Goal: Task Accomplishment & Management: Manage account settings

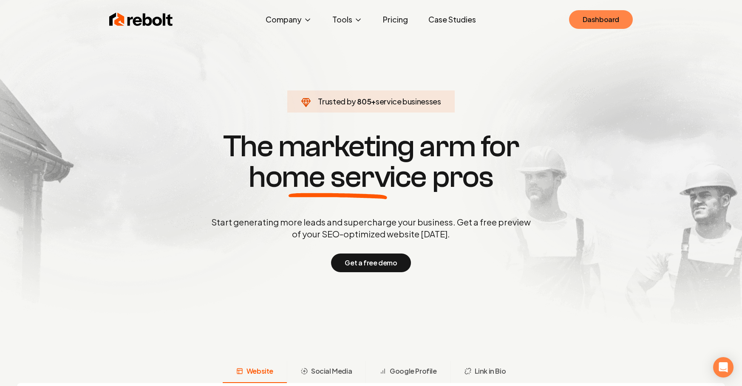
click at [594, 14] on link "Dashboard" at bounding box center [601, 19] width 64 height 19
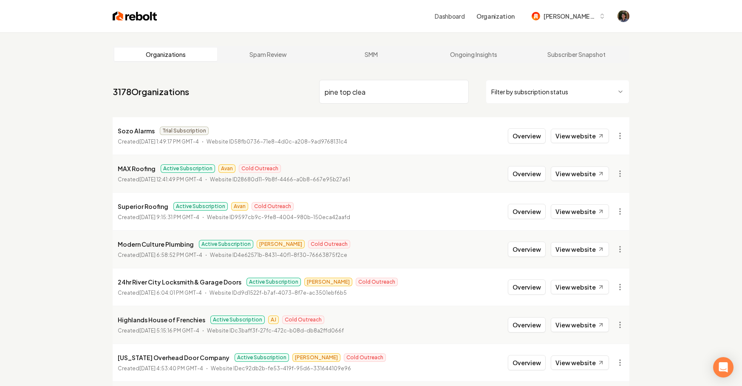
type input "pine top clean"
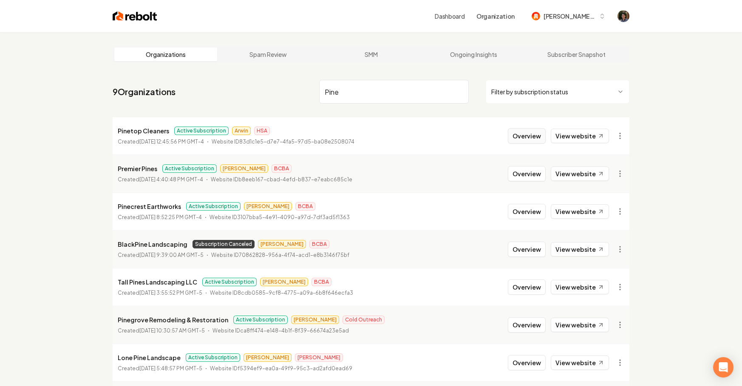
type input "Pine"
click at [515, 135] on button "Overview" at bounding box center [527, 135] width 38 height 15
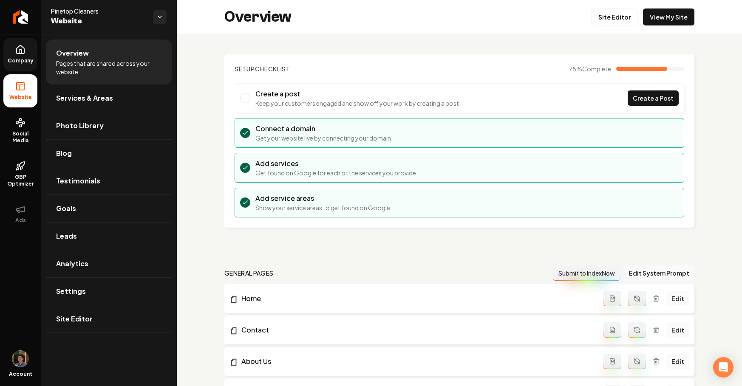
click at [23, 56] on link "Company" at bounding box center [20, 54] width 34 height 33
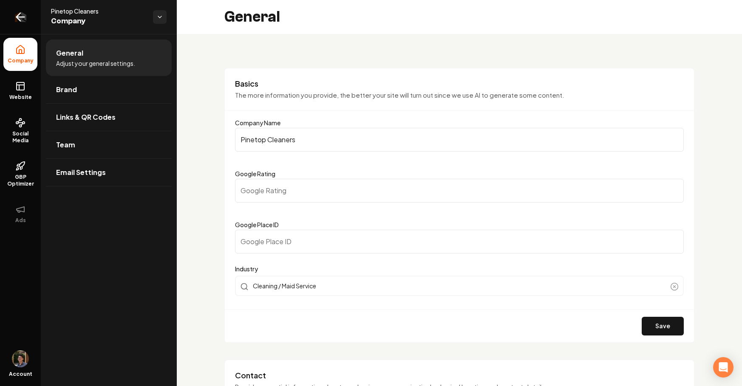
click at [25, 21] on icon "Return to dashboard" at bounding box center [21, 17] width 14 height 14
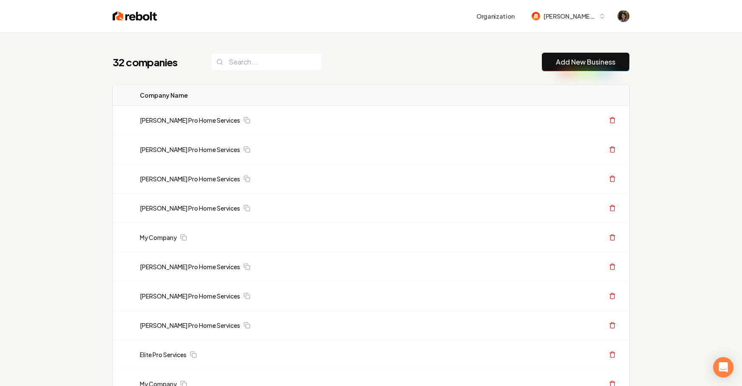
click at [588, 56] on button "Add New Business" at bounding box center [586, 62] width 88 height 19
click at [561, 58] on link "Add New Business" at bounding box center [585, 62] width 59 height 10
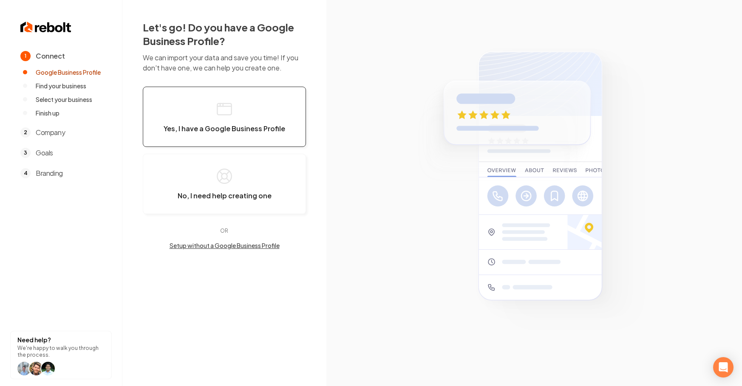
click at [259, 113] on button "Yes, I have a Google Business Profile" at bounding box center [224, 117] width 163 height 60
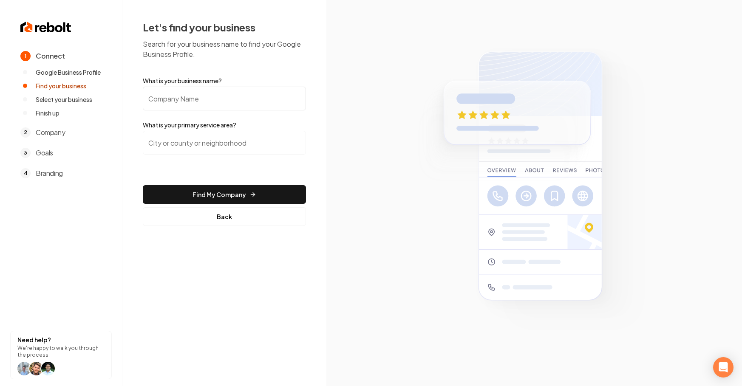
click at [243, 103] on input "What is your business name?" at bounding box center [224, 99] width 163 height 24
type input "[PERSON_NAME] Pro Home Services"
click at [212, 147] on input "search" at bounding box center [224, 143] width 163 height 24
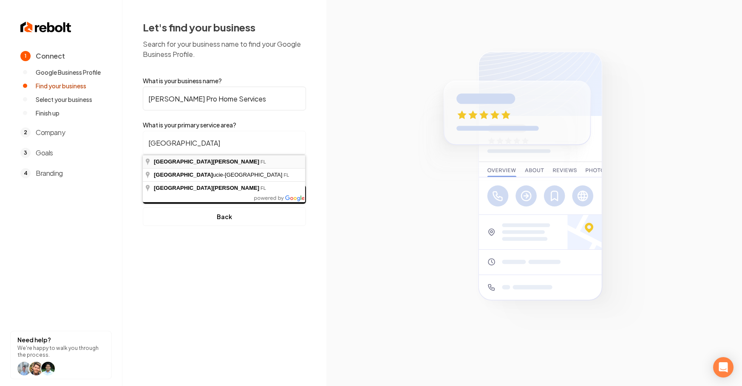
type input "[GEOGRAPHIC_DATA][PERSON_NAME], [GEOGRAPHIC_DATA]"
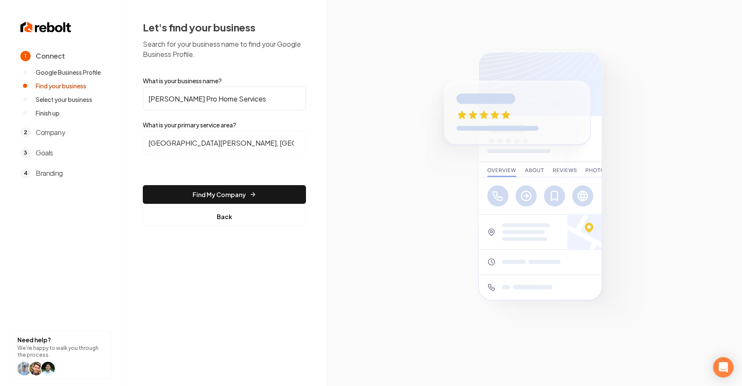
click at [221, 184] on form "What is your business name? [PERSON_NAME] Pro Home Services What is your primar…" at bounding box center [224, 151] width 163 height 150
click at [220, 189] on button "Find My Company" at bounding box center [224, 194] width 163 height 19
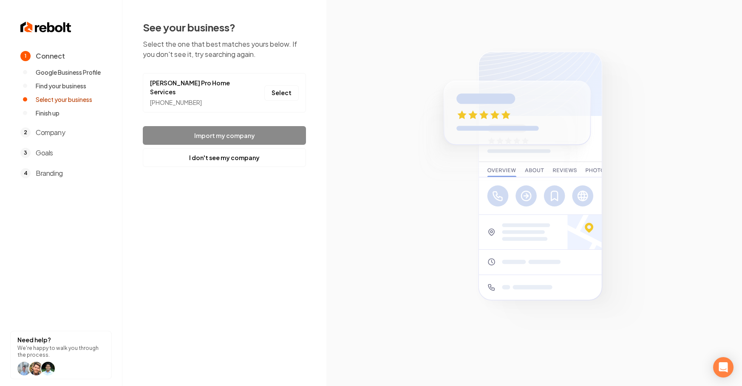
click at [280, 80] on li "[PERSON_NAME] Pro Home Services [PHONE_NUMBER] Select" at bounding box center [224, 93] width 163 height 40
click at [273, 91] on button "Select" at bounding box center [281, 92] width 34 height 15
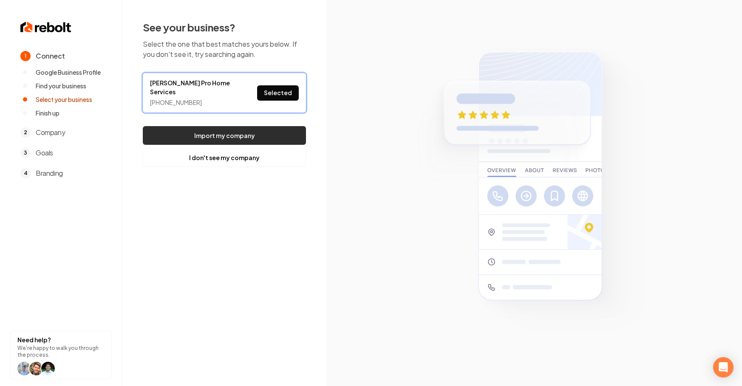
click at [257, 126] on button "Import my company" at bounding box center [224, 135] width 163 height 19
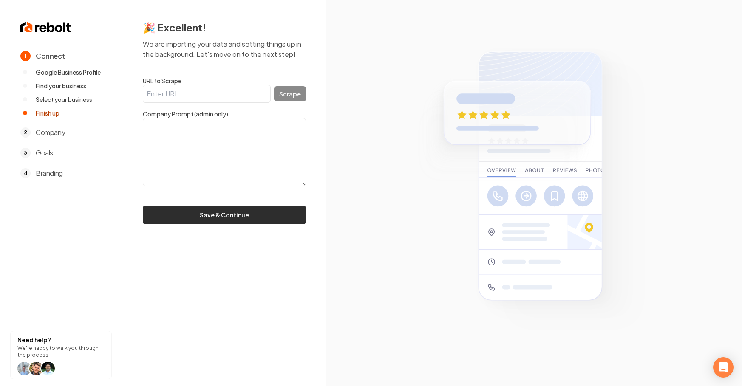
click at [229, 219] on button "Save & Continue" at bounding box center [224, 215] width 163 height 19
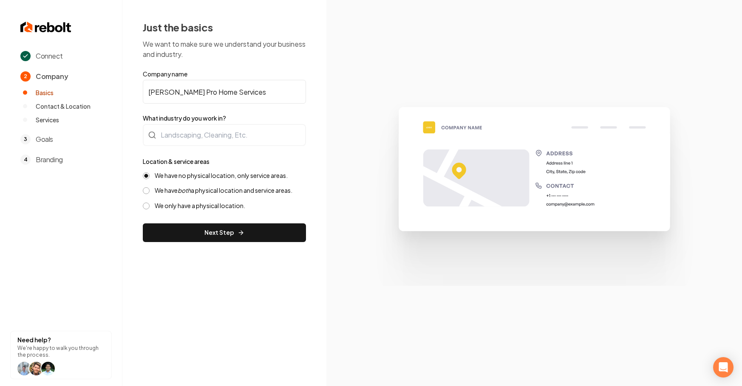
click at [218, 192] on label "We have both a physical location and service areas." at bounding box center [224, 190] width 138 height 8
click at [150, 192] on button "We have both a physical location and service areas." at bounding box center [146, 190] width 7 height 7
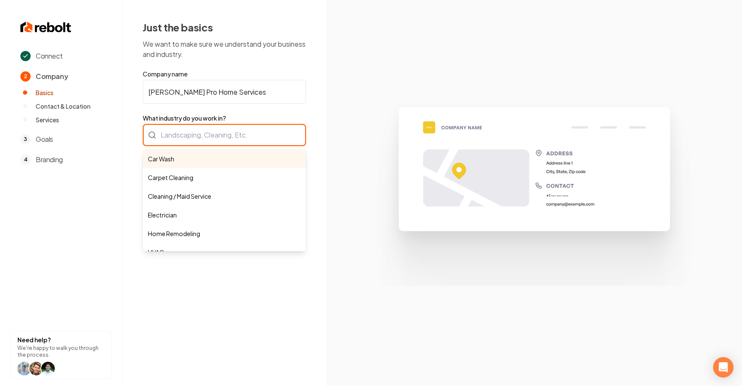
click at [233, 140] on div "Car Wash Carpet Cleaning Cleaning / Maid Service Electrician Home Remodeling HV…" at bounding box center [224, 135] width 163 height 22
type input "Car Wash"
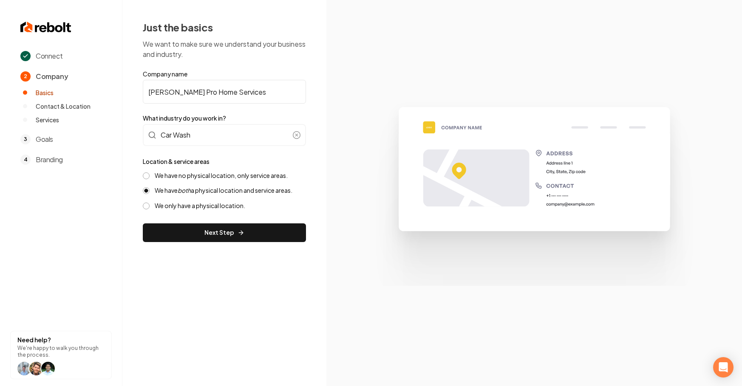
click at [236, 204] on label "We only have a physical location." at bounding box center [200, 206] width 90 height 8
click at [150, 204] on button "We only have a physical location." at bounding box center [146, 206] width 7 height 7
click at [227, 229] on button "Next Step" at bounding box center [224, 232] width 163 height 19
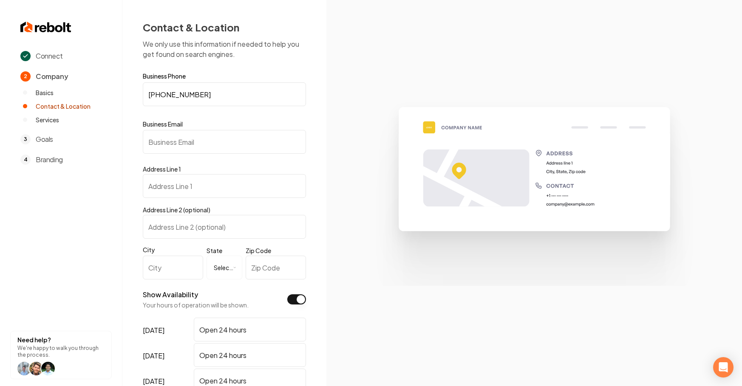
click at [202, 144] on input "Business Email" at bounding box center [224, 142] width 163 height 24
type input "[PERSON_NAME][EMAIL_ADDRESS][DOMAIN_NAME]"
click at [186, 185] on input "Address Line 1" at bounding box center [224, 186] width 163 height 24
type input "[STREET_ADDRESS]"
click at [174, 271] on input "City" at bounding box center [173, 268] width 60 height 24
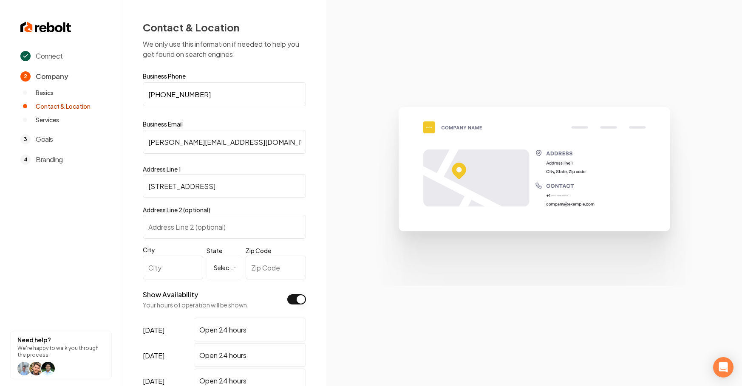
type input "[GEOGRAPHIC_DATA]"
click at [210, 271] on html "**********" at bounding box center [371, 193] width 742 height 386
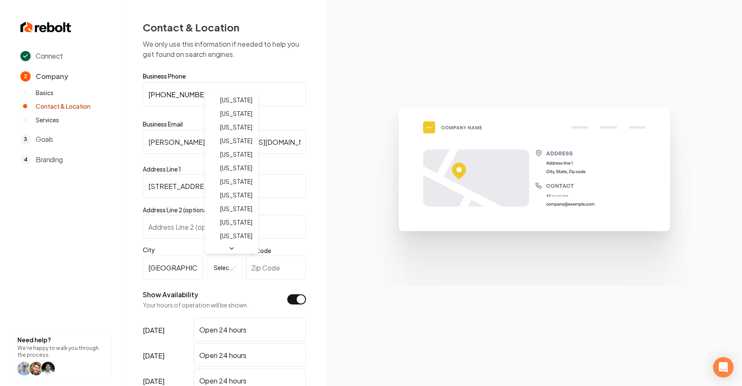
select select "**"
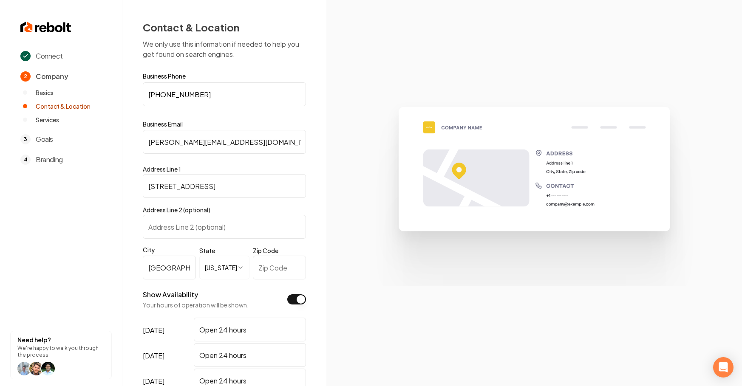
click at [266, 262] on input "Zip Code" at bounding box center [279, 268] width 53 height 24
type input "34987"
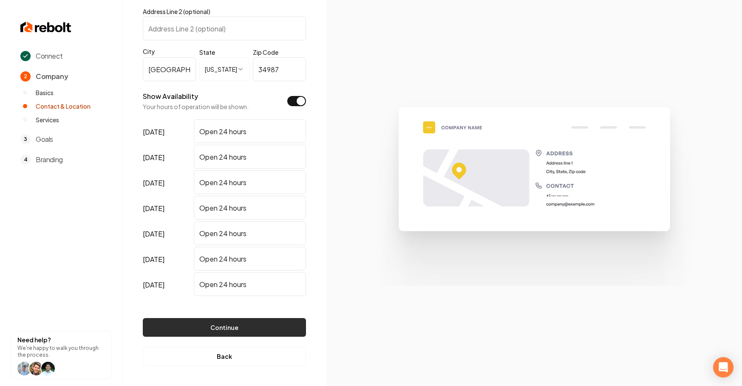
click at [280, 327] on button "Continue" at bounding box center [224, 327] width 163 height 19
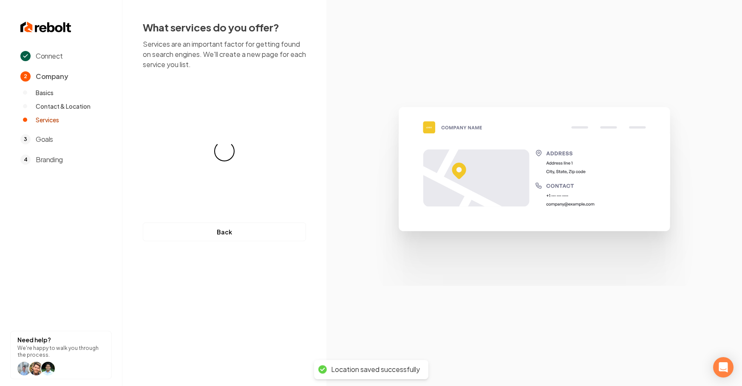
scroll to position [0, 0]
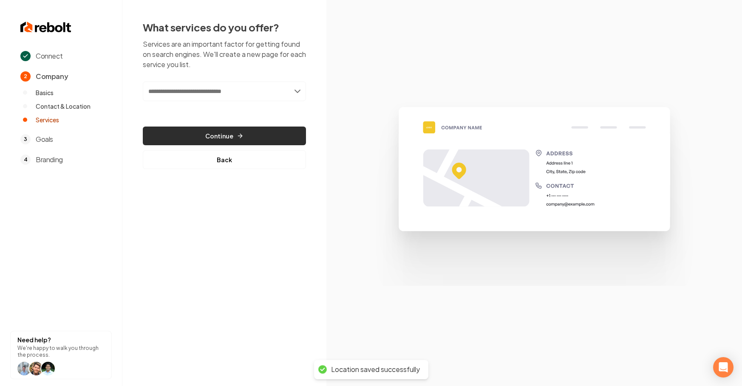
click at [239, 127] on button "Continue" at bounding box center [224, 136] width 163 height 19
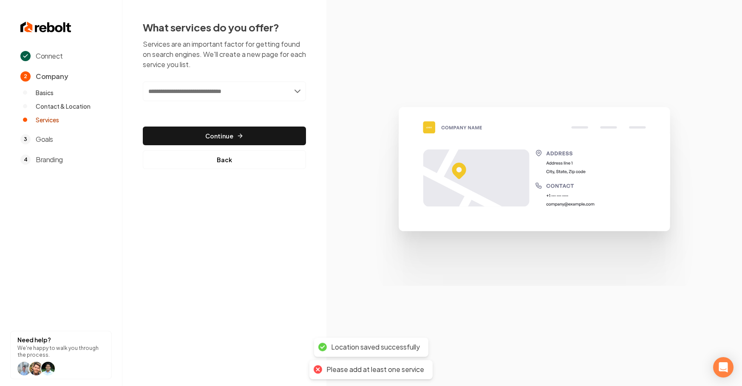
click at [246, 91] on input "text" at bounding box center [224, 92] width 163 height 20
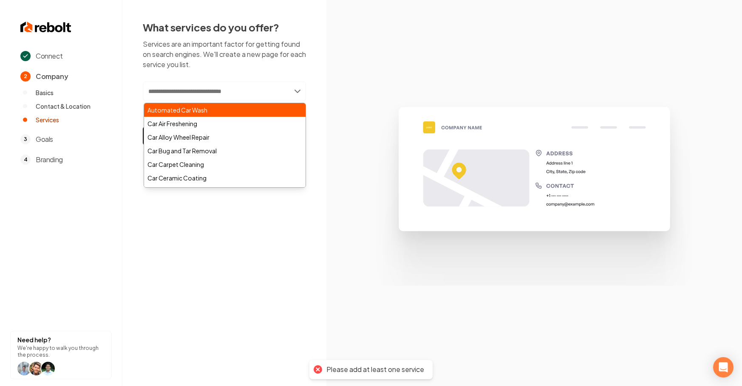
click at [235, 110] on div "Automated Car Wash" at bounding box center [224, 110] width 161 height 14
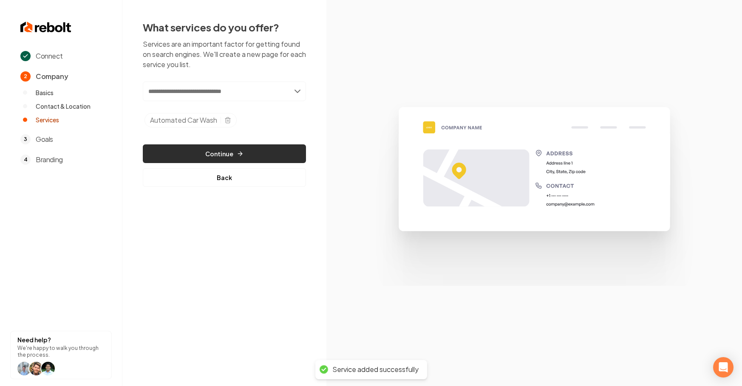
click at [226, 150] on button "Continue" at bounding box center [224, 153] width 163 height 19
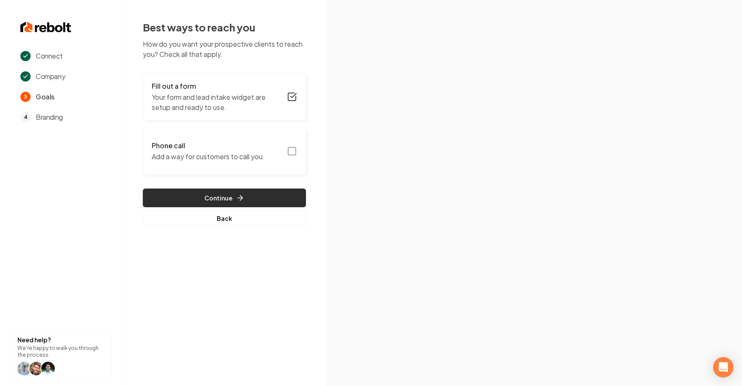
click at [235, 192] on button "Continue" at bounding box center [224, 198] width 163 height 19
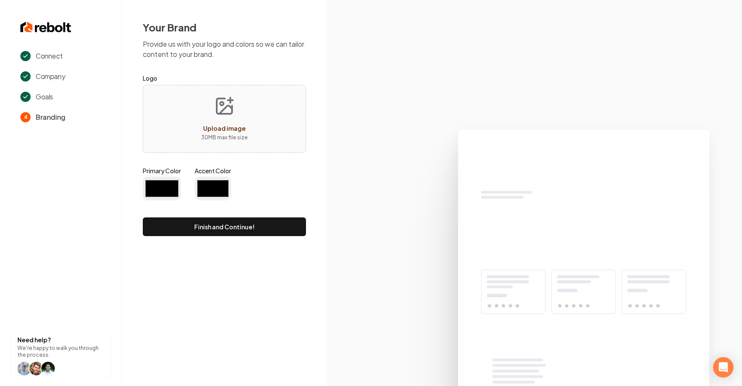
type input "#194d33"
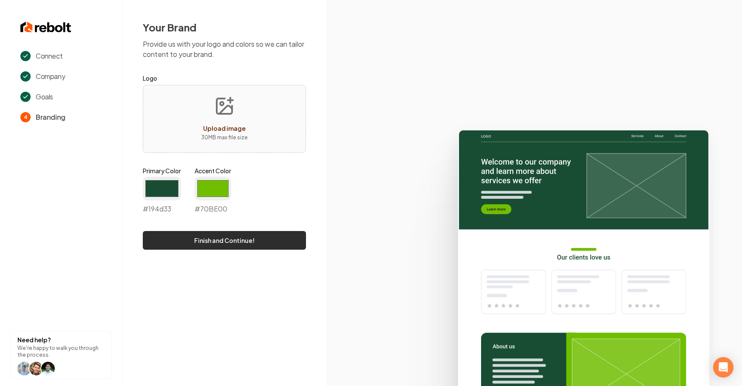
click at [223, 243] on button "Finish and Continue!" at bounding box center [224, 240] width 163 height 19
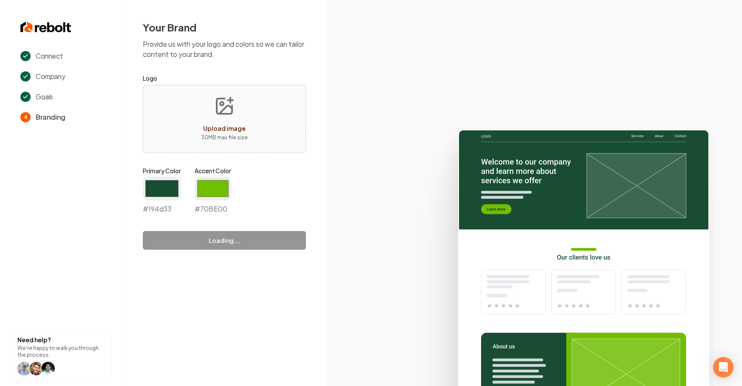
type input "#70be00"
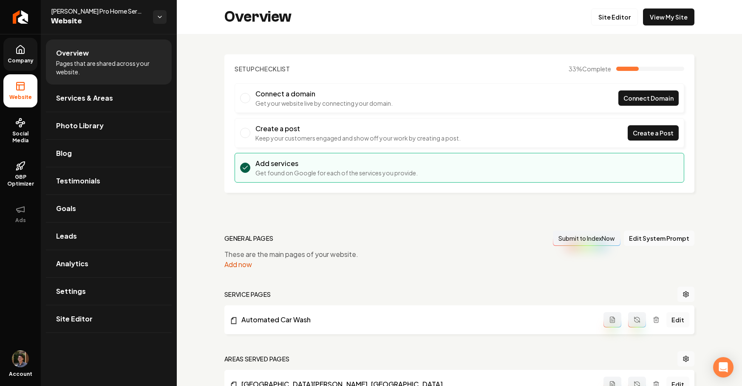
click at [23, 54] on icon at bounding box center [21, 49] width 8 height 8
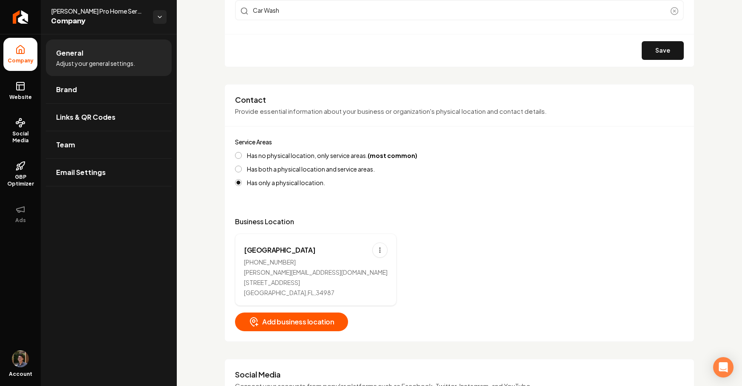
scroll to position [456, 0]
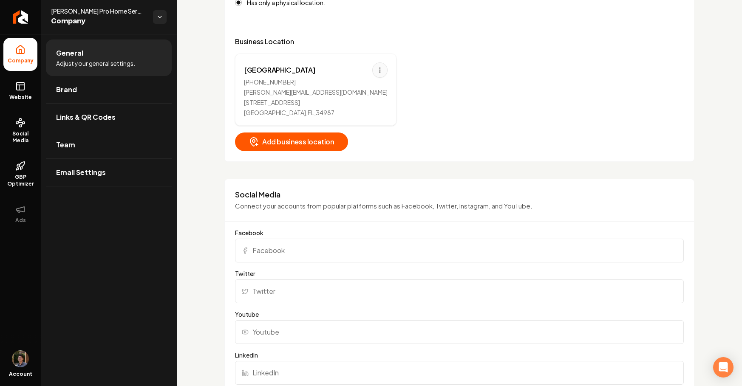
click at [359, 70] on html "Company Website Social Media GBP Optimizer Ads Account Austin's Pro Home Servic…" at bounding box center [371, 193] width 742 height 386
click at [347, 82] on div "[PHONE_NUMBER]" at bounding box center [316, 82] width 144 height 8
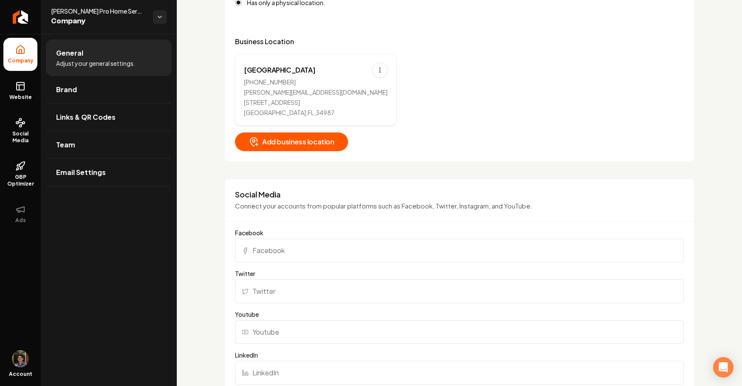
click at [388, 73] on div "[GEOGRAPHIC_DATA] [PHONE_NUMBER] [PERSON_NAME][EMAIL_ADDRESS][DOMAIN_NAME] [STR…" at bounding box center [459, 90] width 449 height 72
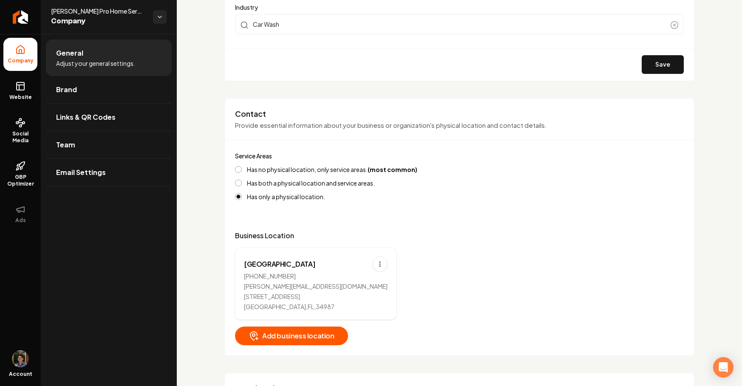
scroll to position [354, 0]
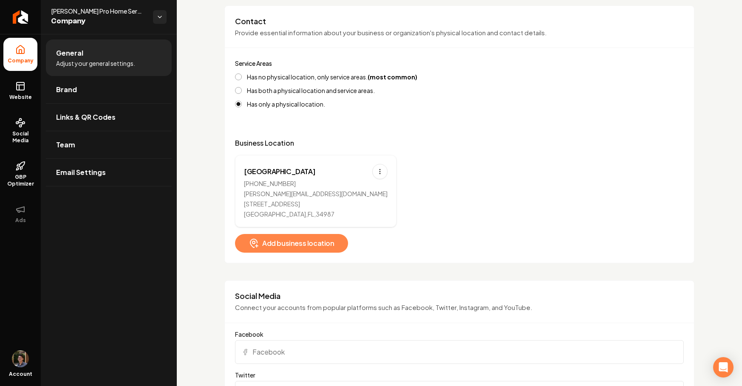
click at [275, 244] on span "Add business location" at bounding box center [292, 243] width 86 height 10
click at [257, 239] on icon "Main content area" at bounding box center [254, 243] width 10 height 10
click at [249, 236] on button "Add business location" at bounding box center [291, 243] width 113 height 19
click at [259, 234] on button "Add business location" at bounding box center [291, 243] width 113 height 19
click at [160, 159] on link "Email Settings" at bounding box center [109, 172] width 126 height 27
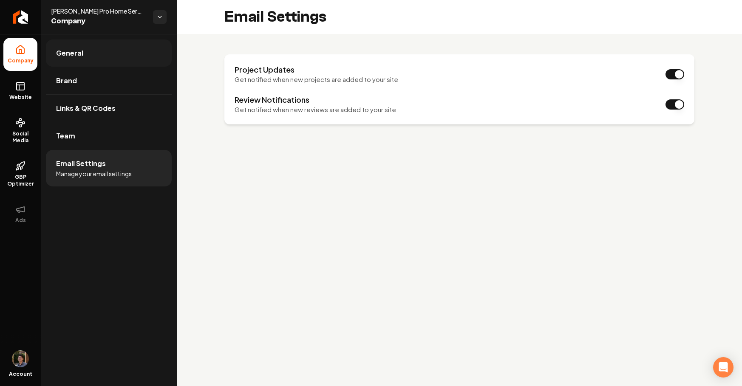
click at [132, 62] on link "General" at bounding box center [109, 53] width 126 height 27
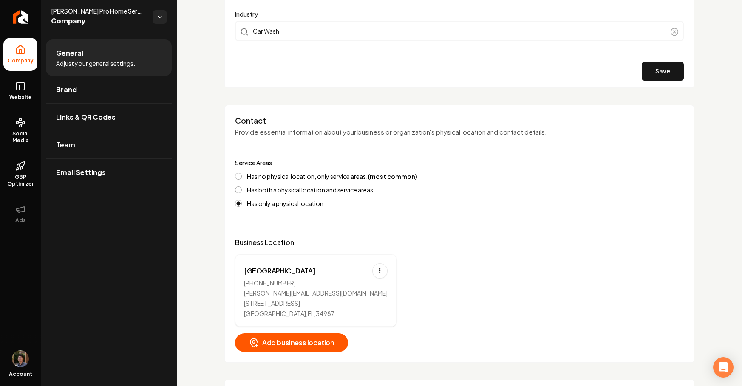
scroll to position [273, 0]
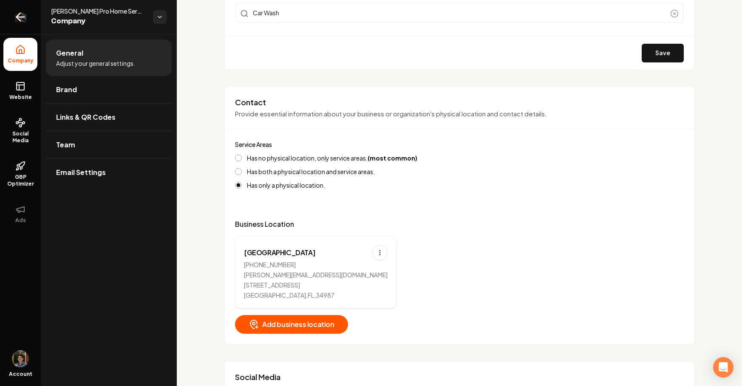
click at [23, 24] on link "Return to dashboard" at bounding box center [20, 17] width 41 height 34
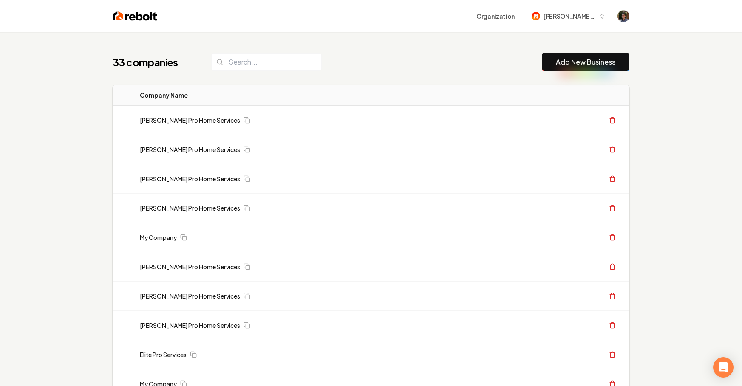
click at [571, 67] on button "Add New Business" at bounding box center [586, 62] width 88 height 19
click at [568, 57] on link "Add New Business" at bounding box center [585, 62] width 59 height 10
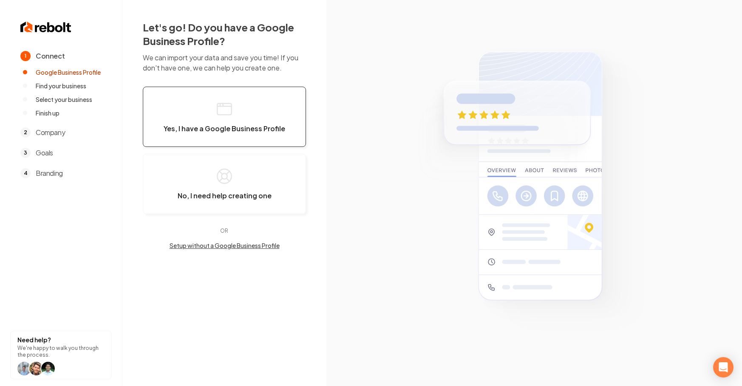
click at [229, 114] on icon "button" at bounding box center [224, 109] width 17 height 17
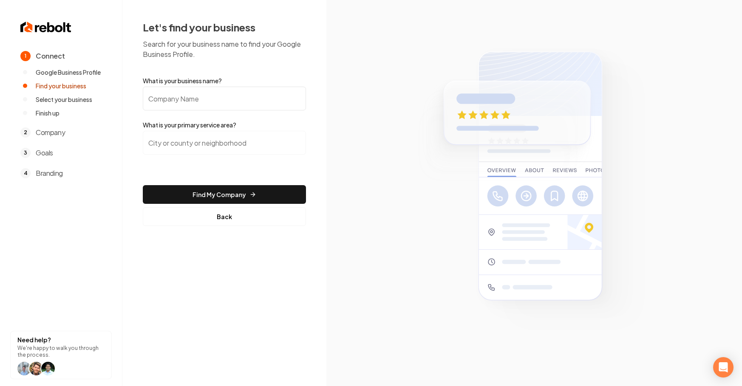
click at [223, 99] on input "What is your business name?" at bounding box center [224, 99] width 163 height 24
type input "[PERSON_NAME] Pro Home Services"
click at [210, 146] on input "search" at bounding box center [224, 143] width 163 height 24
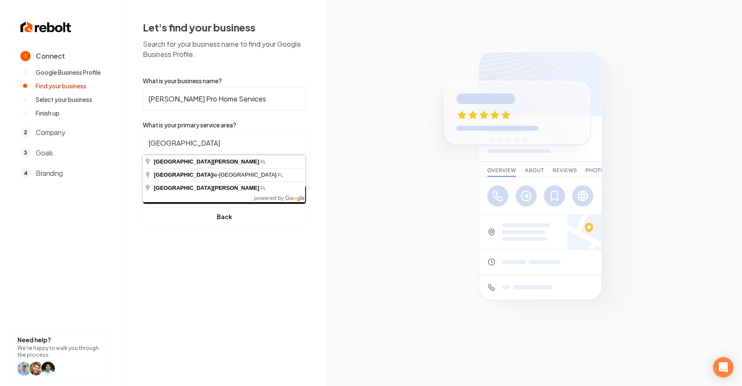
type input "[GEOGRAPHIC_DATA][PERSON_NAME], [GEOGRAPHIC_DATA]"
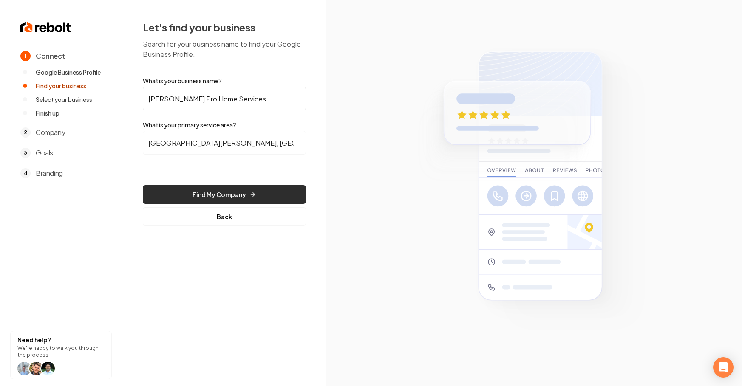
click at [204, 188] on button "Find My Company" at bounding box center [224, 194] width 163 height 19
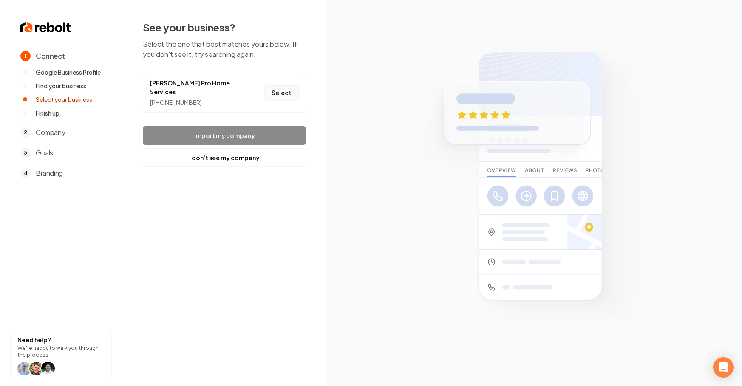
click at [284, 91] on button "Select" at bounding box center [281, 92] width 34 height 15
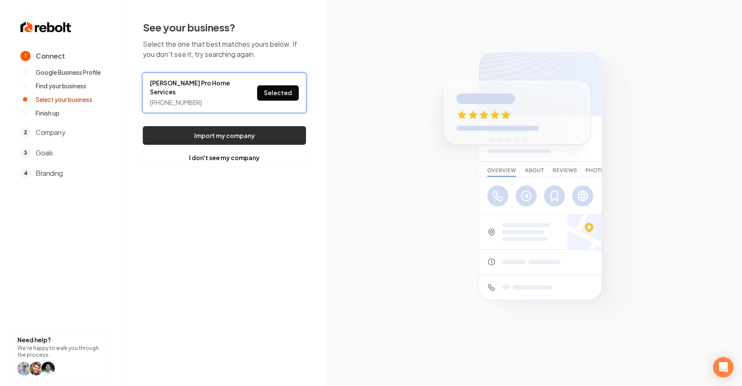
click at [261, 129] on button "Import my company" at bounding box center [224, 135] width 163 height 19
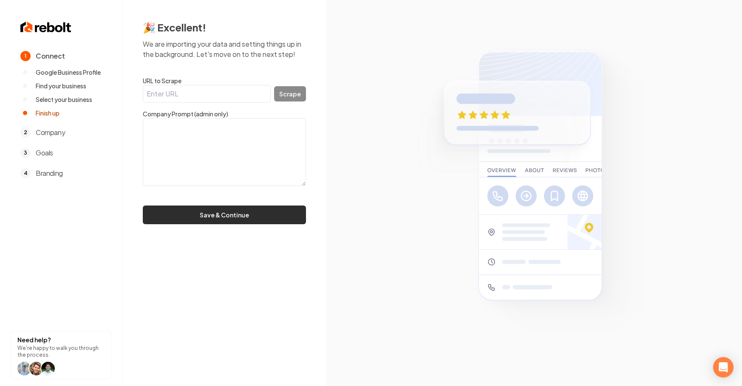
click at [242, 223] on button "Save & Continue" at bounding box center [224, 215] width 163 height 19
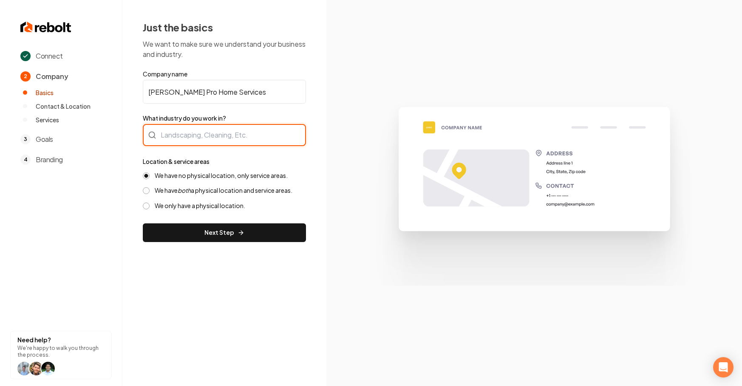
click at [189, 133] on div at bounding box center [224, 135] width 163 height 22
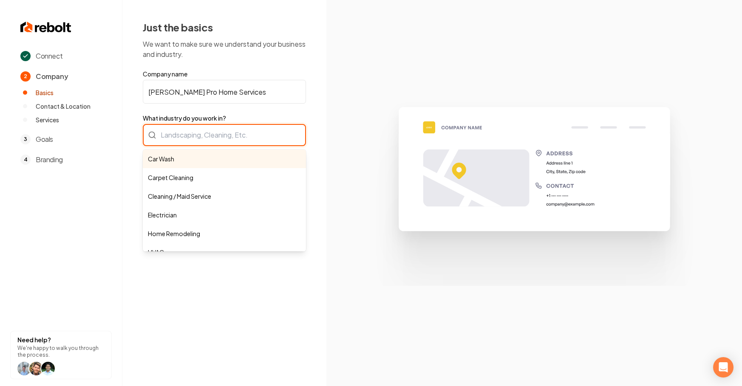
type input "Car Wash"
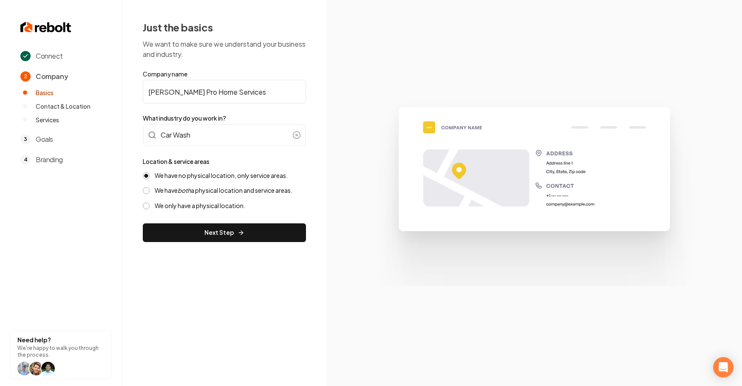
click at [186, 206] on label "We only have a physical location." at bounding box center [200, 206] width 90 height 8
click at [150, 206] on button "We only have a physical location." at bounding box center [146, 206] width 7 height 7
click at [193, 240] on button "Next Step" at bounding box center [224, 232] width 163 height 19
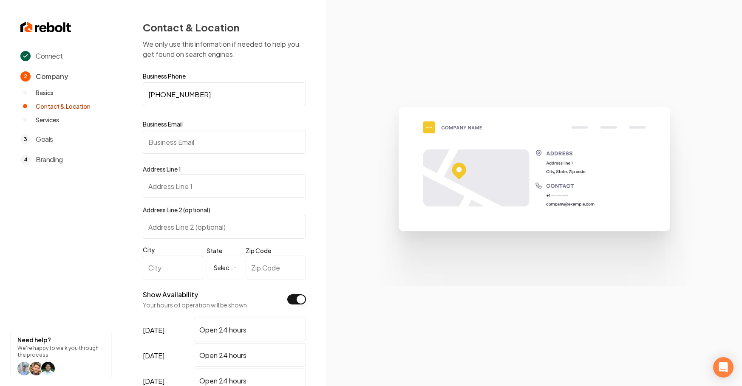
click at [217, 138] on input "Business Email" at bounding box center [224, 142] width 163 height 24
type input "mitchj@gmail.com"
click at [204, 185] on input "Address Line 1" at bounding box center [224, 186] width 163 height 24
type input "[STREET_ADDRESS]"
click at [174, 265] on input "City" at bounding box center [173, 268] width 60 height 24
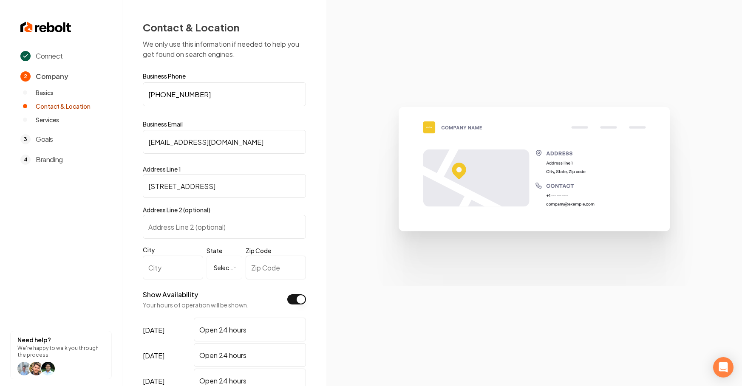
type input "[GEOGRAPHIC_DATA]"
click at [217, 268] on html "**********" at bounding box center [371, 193] width 742 height 386
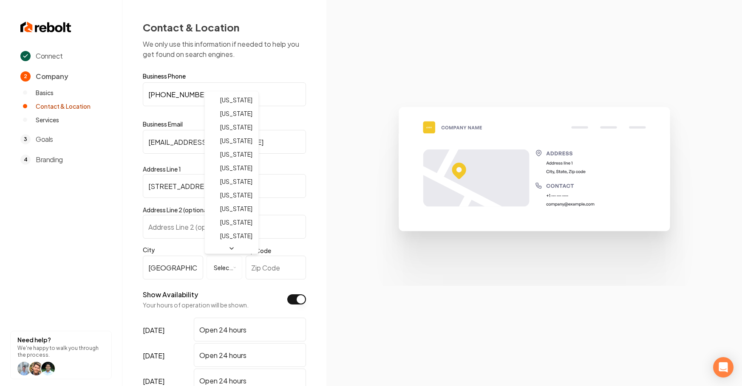
select select "**"
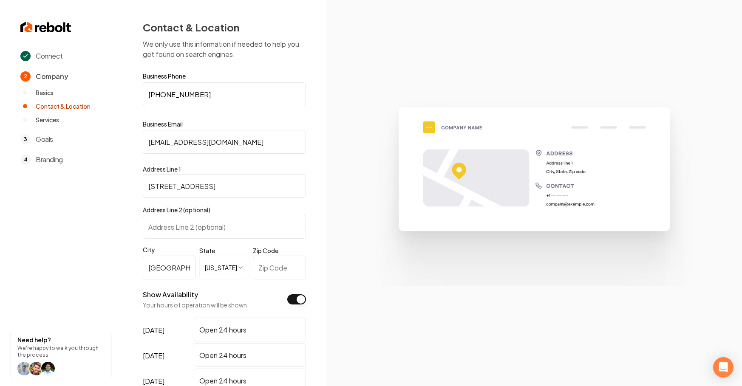
click at [267, 276] on input "Zip Code" at bounding box center [279, 268] width 53 height 24
type input "34987"
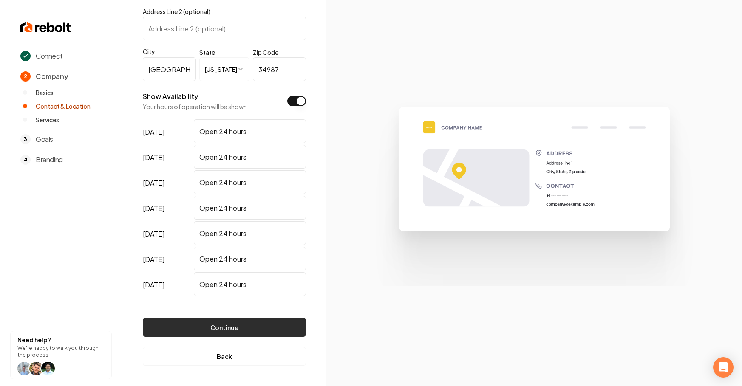
click at [255, 331] on button "Continue" at bounding box center [224, 327] width 163 height 19
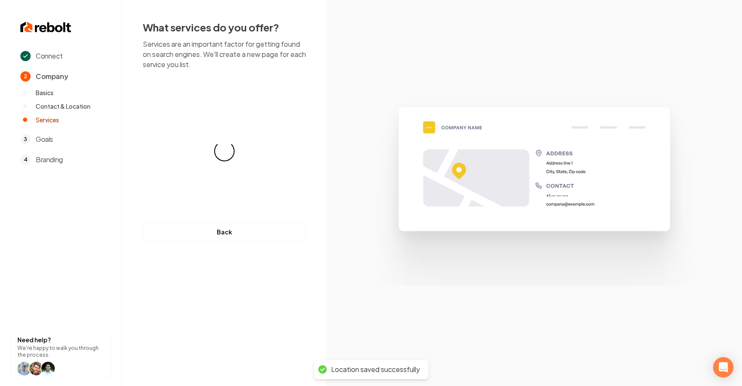
scroll to position [0, 0]
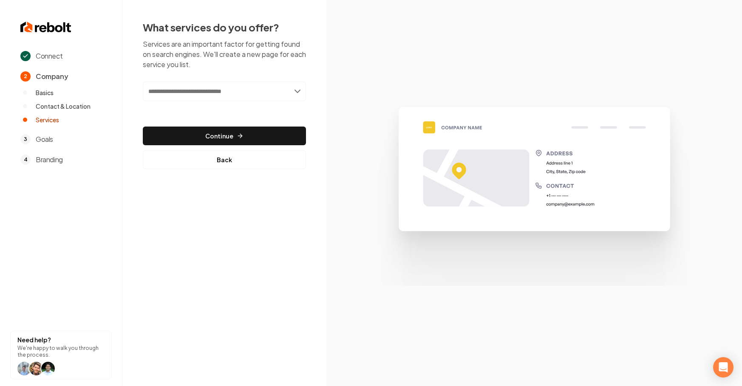
click at [274, 93] on input "text" at bounding box center [224, 92] width 163 height 20
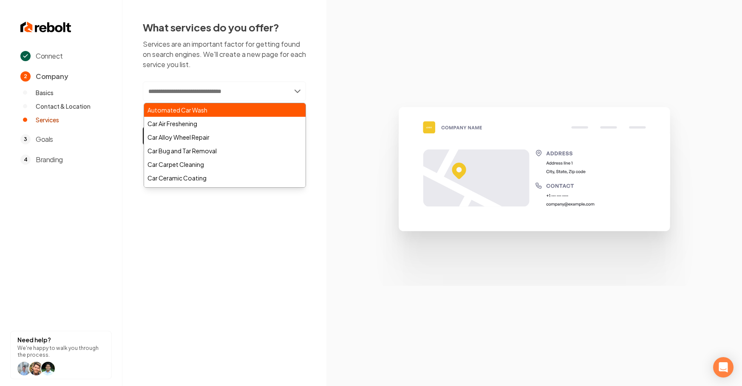
click at [250, 105] on div "Automated Car Wash" at bounding box center [224, 110] width 161 height 14
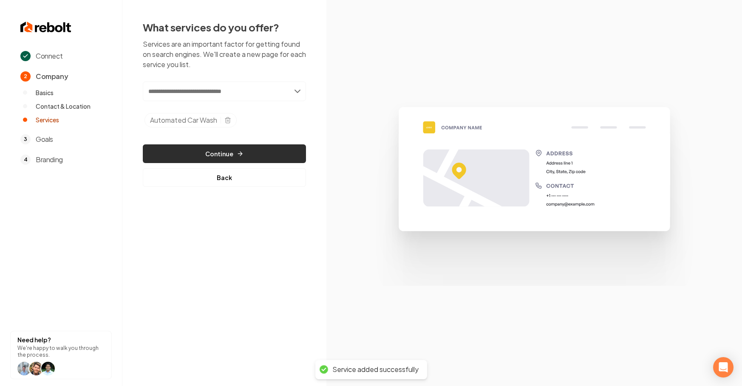
click at [232, 152] on button "Continue" at bounding box center [224, 153] width 163 height 19
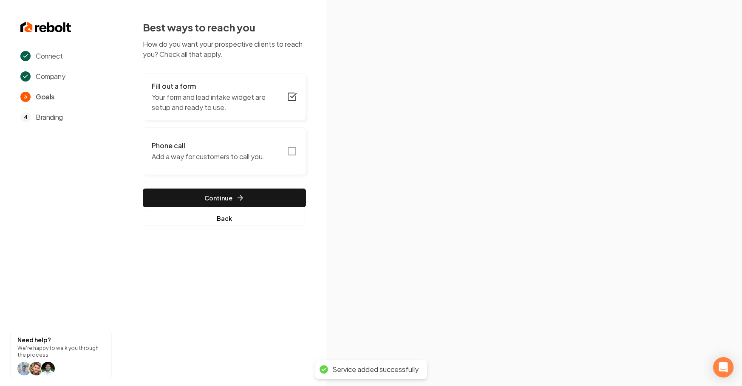
click at [232, 154] on p "Add a way for customers to call you." at bounding box center [208, 157] width 113 height 10
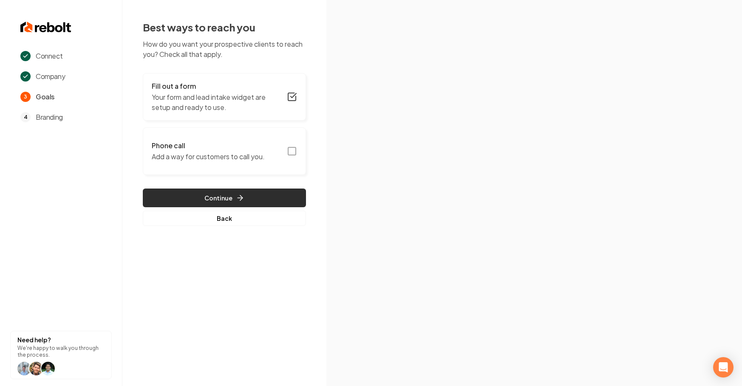
click at [216, 191] on button "Continue" at bounding box center [224, 198] width 163 height 19
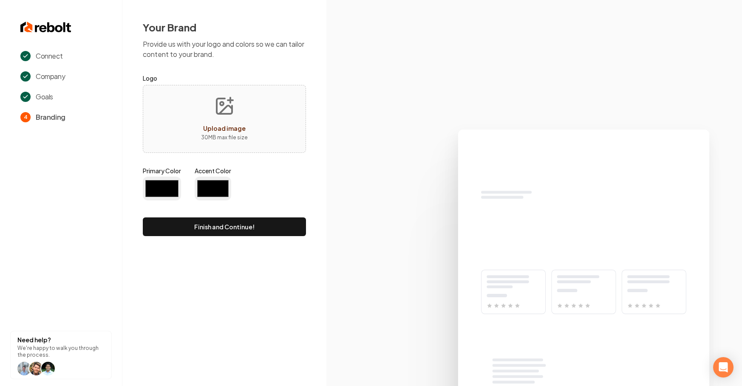
type input "#194d33"
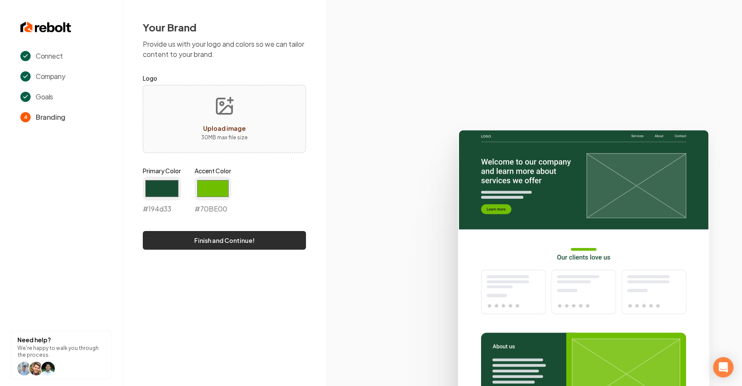
click at [209, 240] on button "Finish and Continue!" at bounding box center [224, 240] width 163 height 19
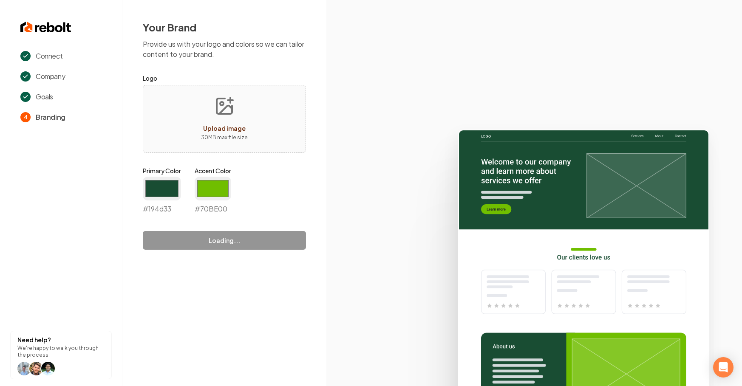
type input "#70be00"
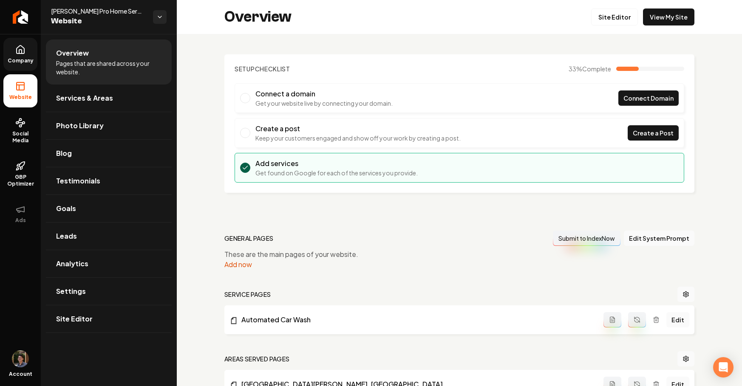
click at [23, 53] on icon at bounding box center [21, 49] width 8 height 8
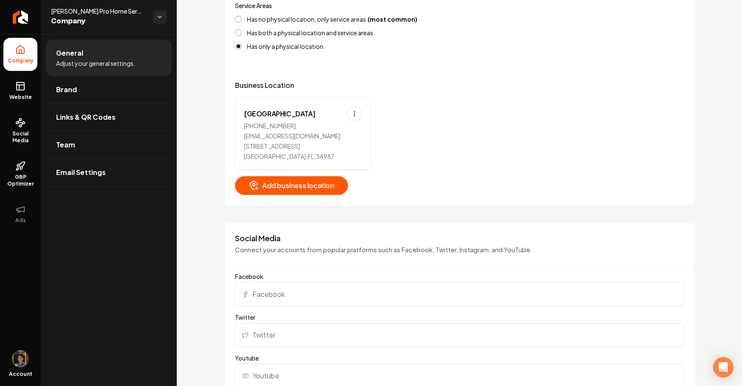
scroll to position [409, 0]
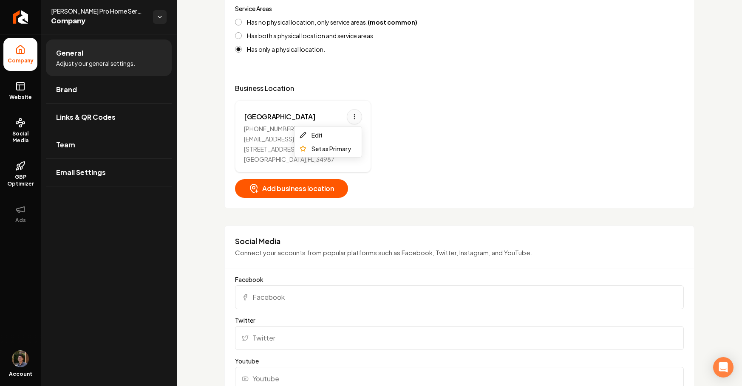
click at [356, 113] on html "Company Website Social Media GBP Optimizer Ads Account Austin's Pro Home Servic…" at bounding box center [371, 193] width 742 height 386
click at [407, 131] on div "Port Saint Lucie (772) 243-0268 mitchj@gmail.com 13497 SW Margo Ter Port Saint …" at bounding box center [459, 136] width 449 height 72
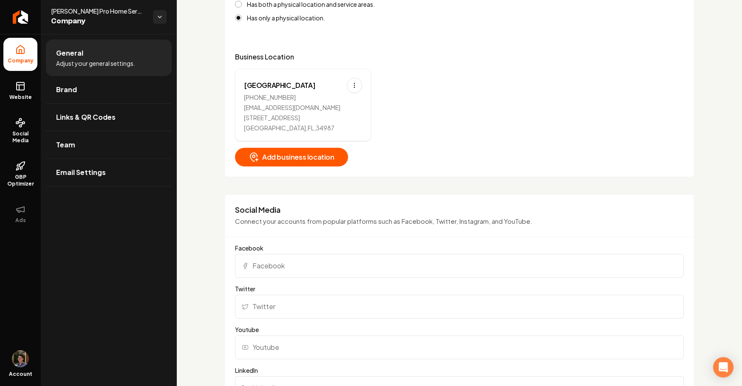
scroll to position [401, 0]
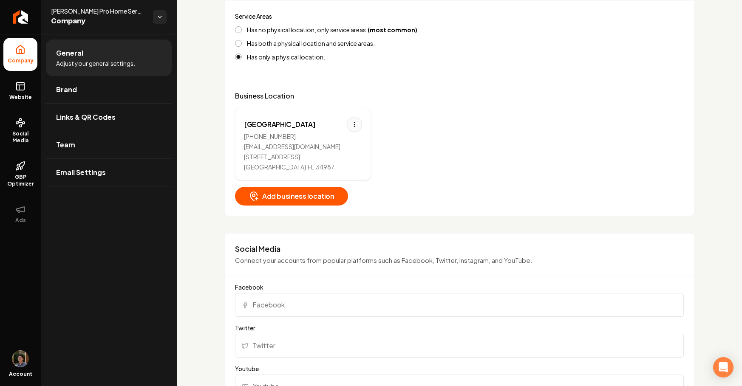
click at [356, 124] on html "Company Website Social Media GBP Optimizer Ads Account Austin's Pro Home Servic…" at bounding box center [371, 193] width 742 height 386
click at [338, 155] on div "Set as Primary" at bounding box center [331, 156] width 40 height 10
click at [387, 160] on div "Port Saint Lucie Primary (772) 243-0268 mitchj@gmail.com 13497 SW Margo Ter Por…" at bounding box center [459, 144] width 449 height 72
